Goal: Information Seeking & Learning: Learn about a topic

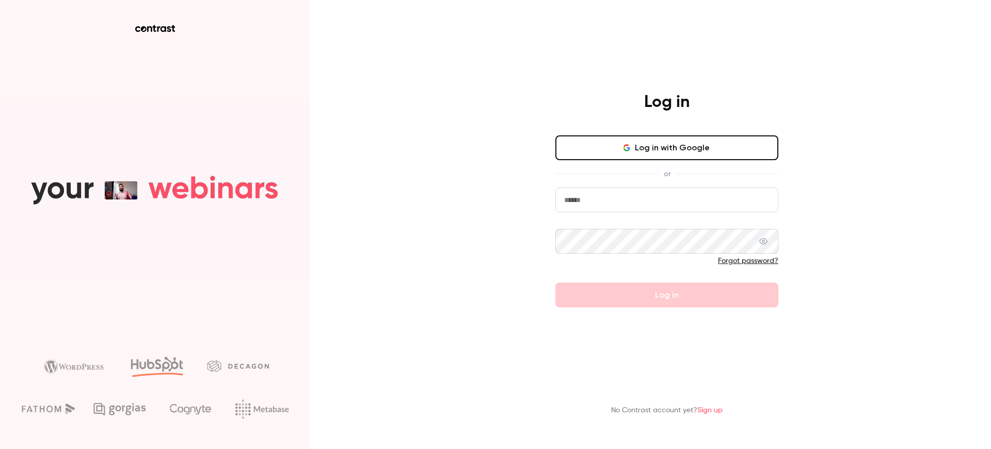
type input "**********"
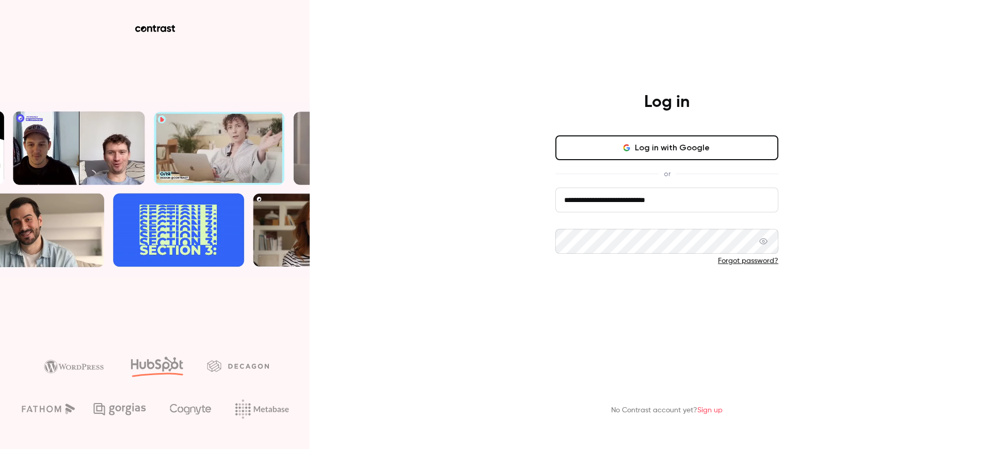
click at [596, 282] on button "Log in" at bounding box center [666, 294] width 223 height 25
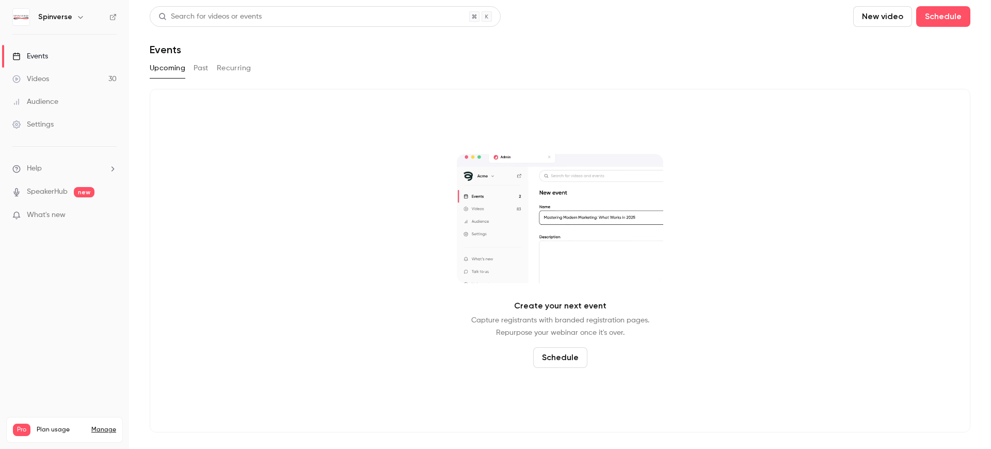
click at [195, 68] on button "Past" at bounding box center [201, 68] width 15 height 17
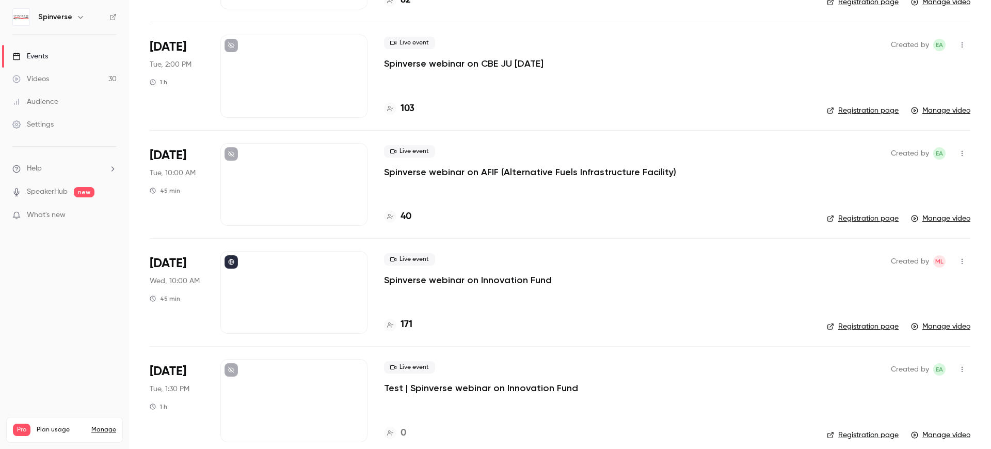
scroll to position [163, 0]
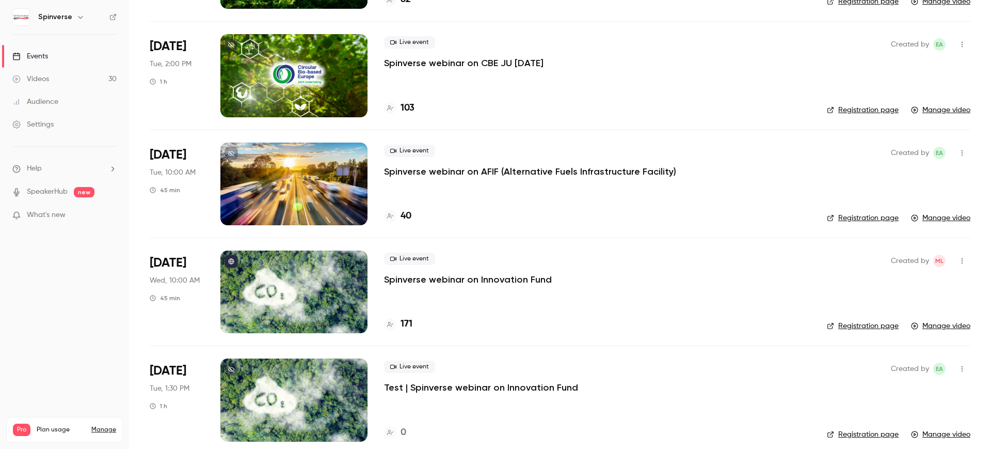
click at [505, 274] on p "Spinverse webinar on Innovation Fund" at bounding box center [468, 279] width 168 height 12
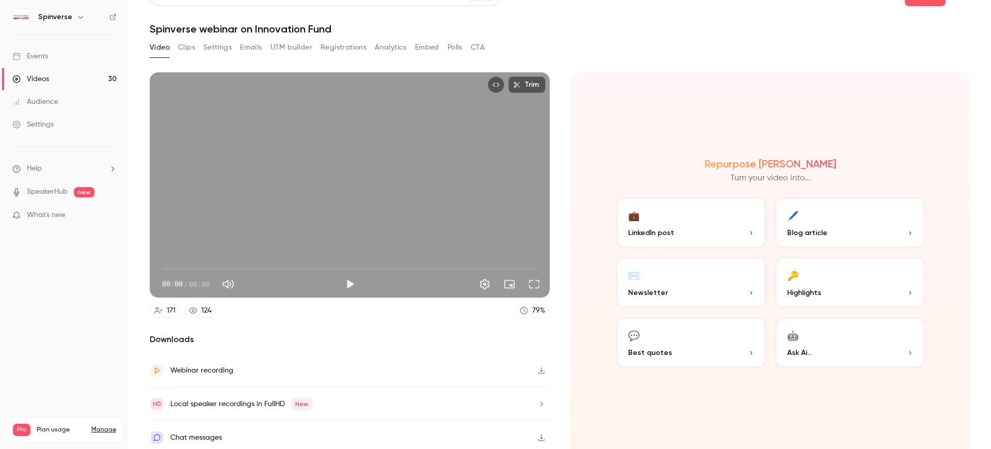
scroll to position [23, 0]
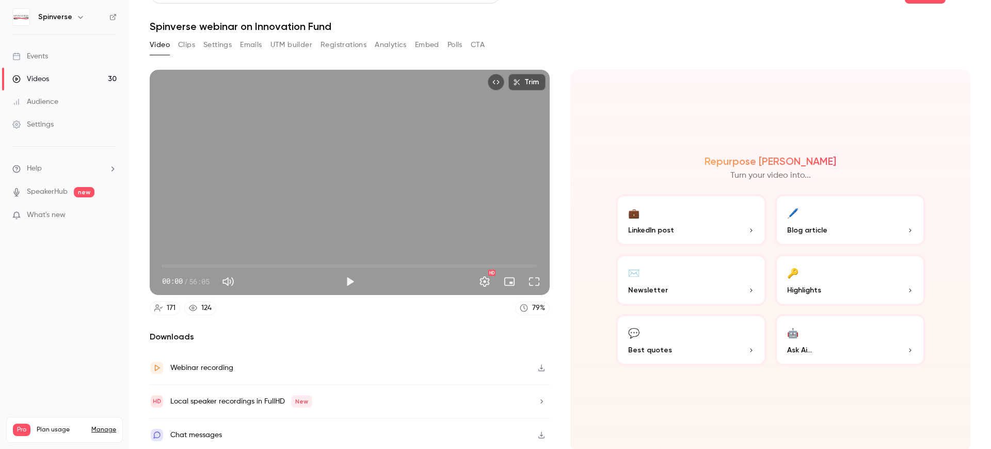
click at [226, 45] on button "Settings" at bounding box center [217, 45] width 28 height 17
